Goal: Information Seeking & Learning: Learn about a topic

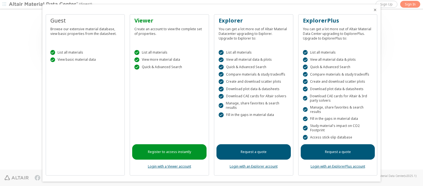
click at [373, 10] on icon "Close" at bounding box center [375, 10] width 4 height 4
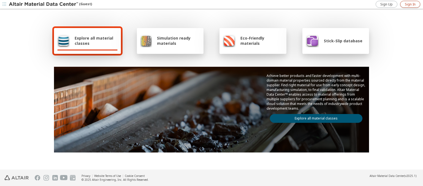
click at [410, 4] on span "Sign In" at bounding box center [410, 4] width 11 height 4
click at [44, 4] on img at bounding box center [44, 5] width 70 height 6
click at [94, 41] on span "Explore all material classes" at bounding box center [96, 41] width 43 height 10
click at [314, 117] on link "Explore all material classes" at bounding box center [316, 118] width 93 height 9
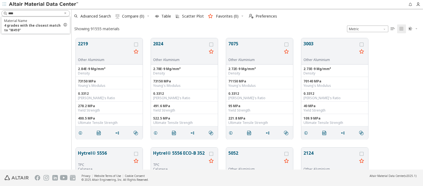
scroll to position [132, 347]
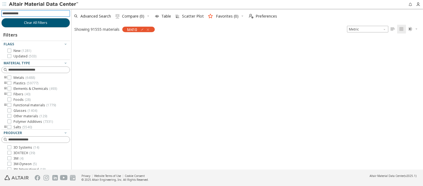
scroll to position [131, 347]
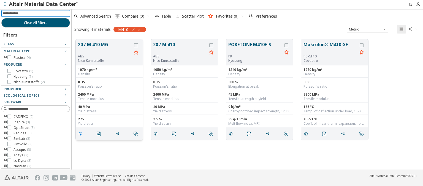
click at [81, 134] on icon "grid" at bounding box center [80, 134] width 4 height 4
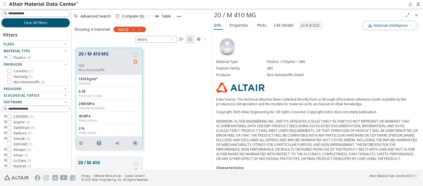
click at [307, 25] on span "LCA (CO2)" at bounding box center [310, 25] width 18 height 9
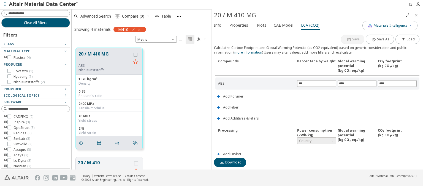
click at [416, 15] on icon "Close" at bounding box center [416, 15] width 4 height 4
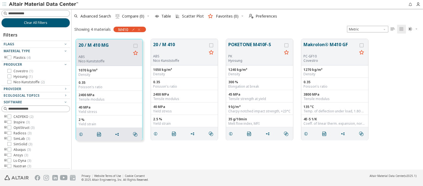
scroll to position [131, 347]
click at [34, 23] on span "Clear All Filters" at bounding box center [35, 23] width 23 height 4
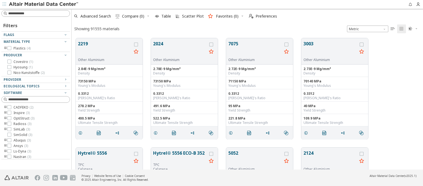
scroll to position [132, 347]
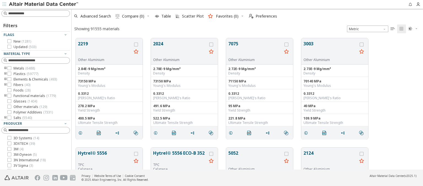
click at [44, 4] on img at bounding box center [44, 5] width 70 height 6
